Goal: Task Accomplishment & Management: Manage account settings

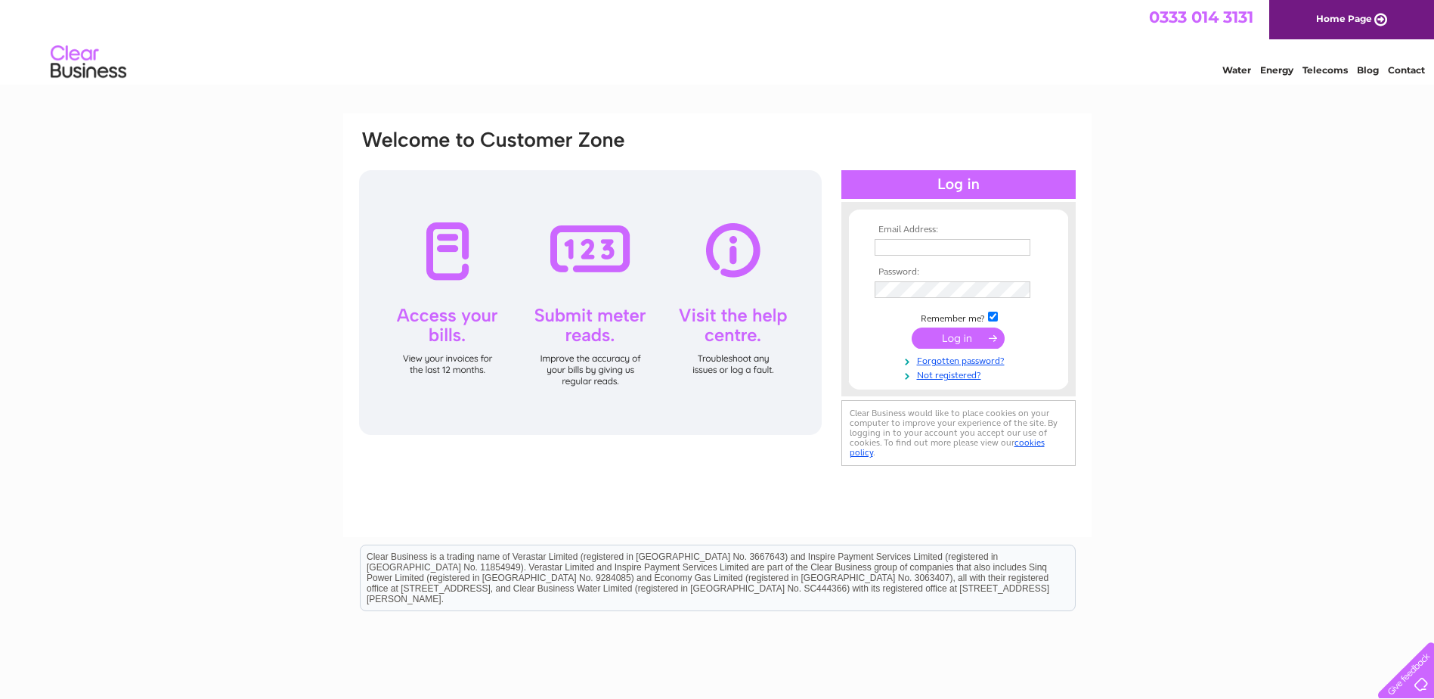
type input "info@edinburghspecialistcars.com"
click at [932, 331] on input "submit" at bounding box center [958, 337] width 93 height 21
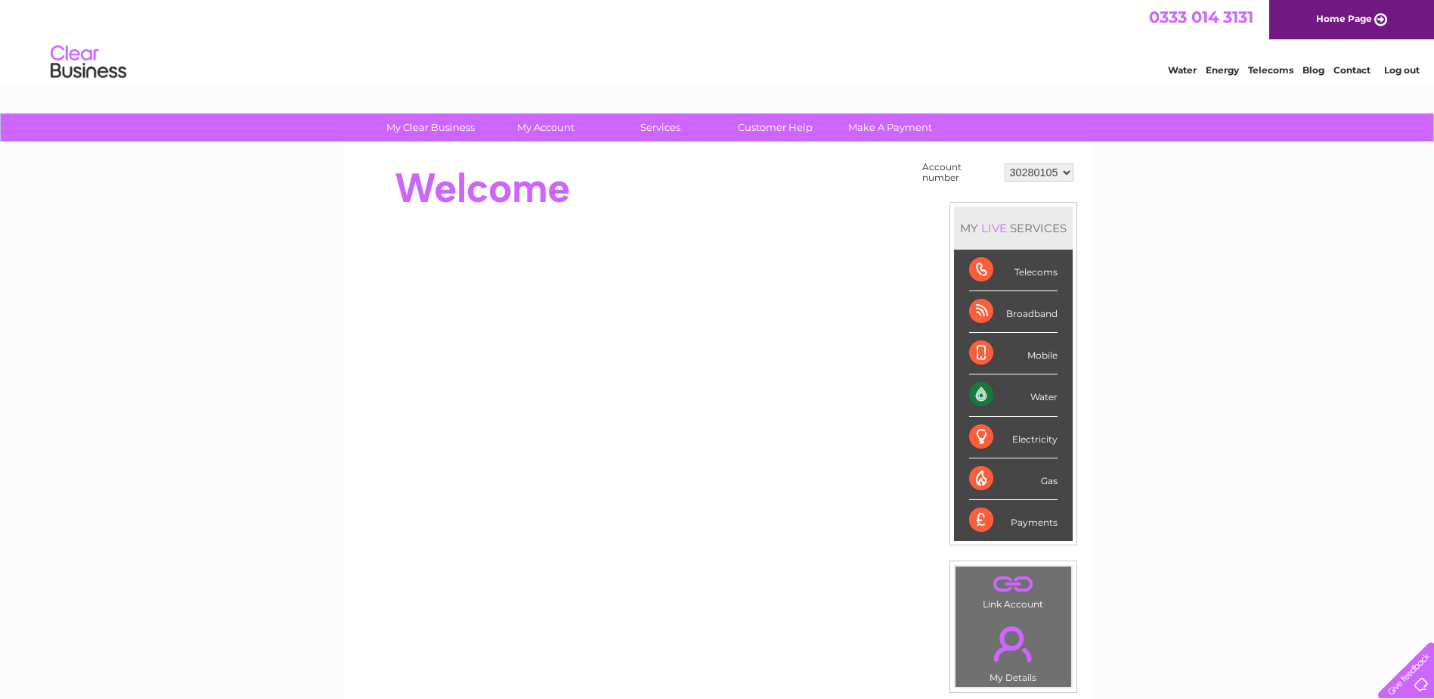
click at [1037, 526] on div "Payments" at bounding box center [1013, 520] width 88 height 41
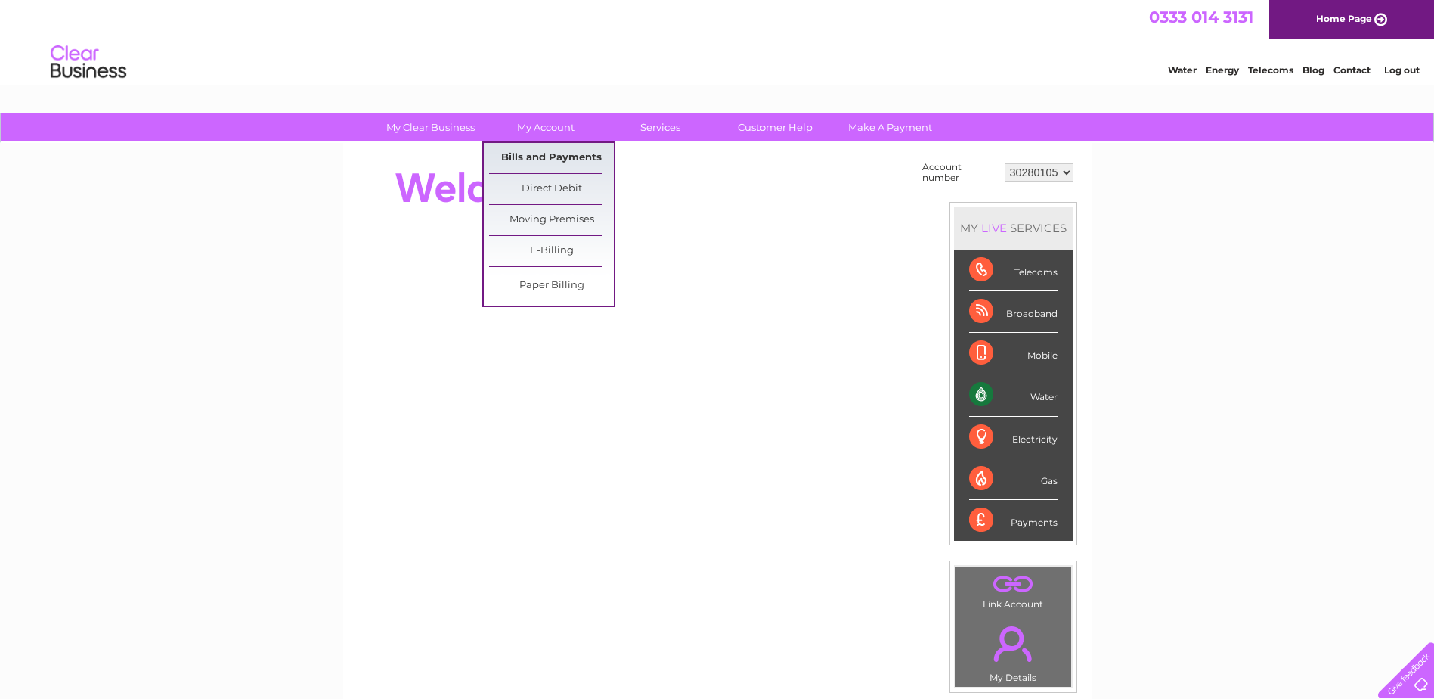
click at [555, 153] on link "Bills and Payments" at bounding box center [551, 158] width 125 height 30
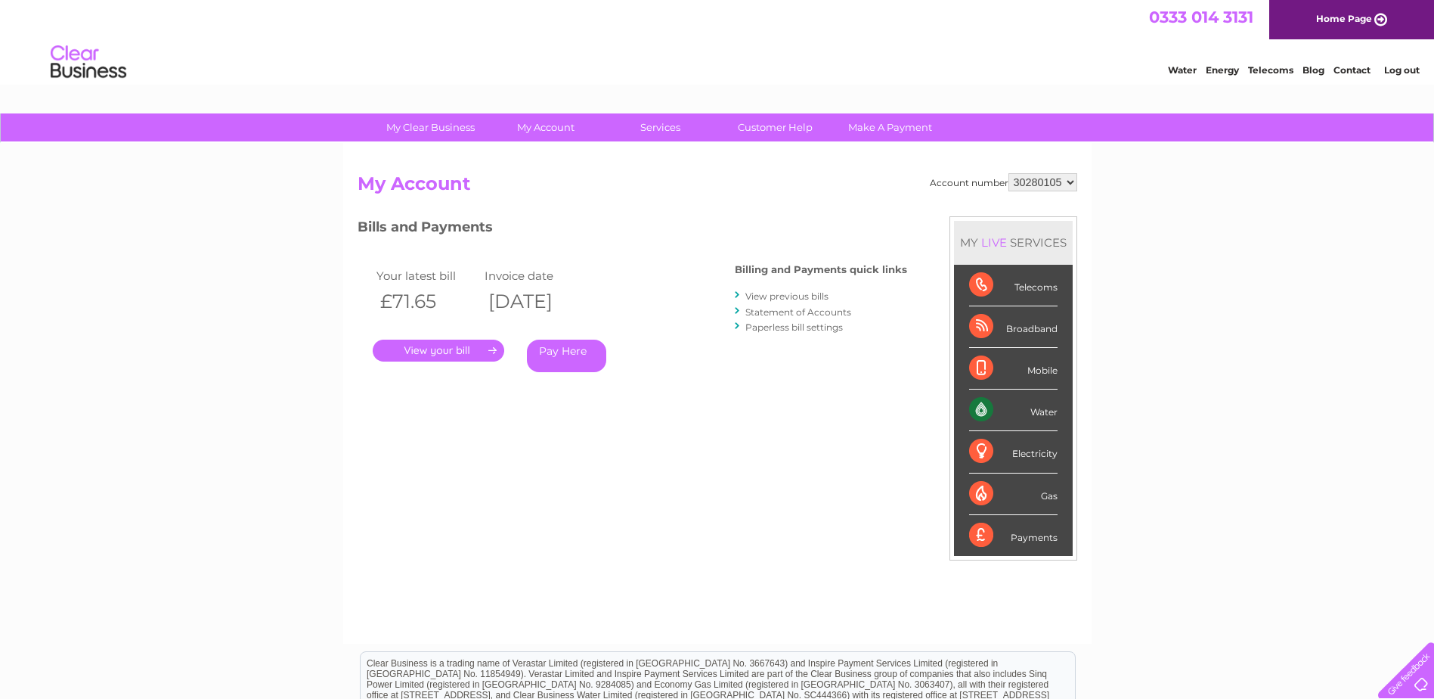
click at [465, 349] on link "." at bounding box center [439, 350] width 132 height 22
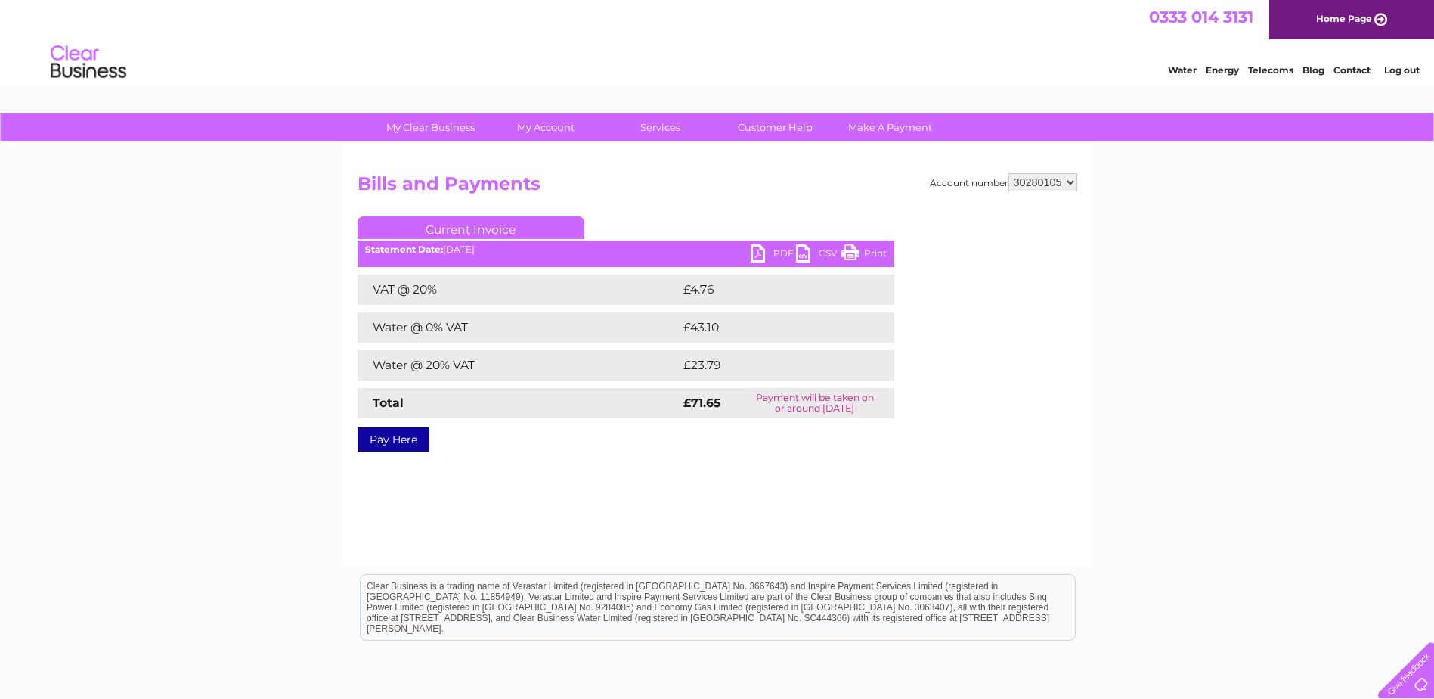
click at [760, 251] on link "PDF" at bounding box center [773, 255] width 45 height 22
click at [1397, 71] on link "Log out" at bounding box center [1402, 69] width 36 height 11
